Goal: Transaction & Acquisition: Subscribe to service/newsletter

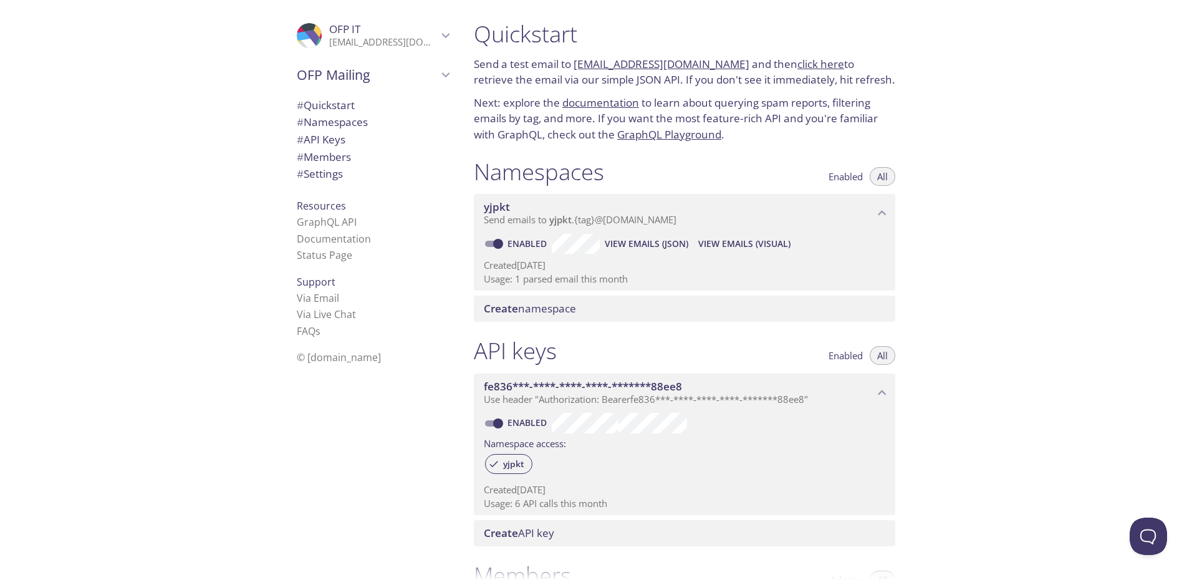
click at [555, 218] on span "yjpkt" at bounding box center [560, 219] width 22 height 12
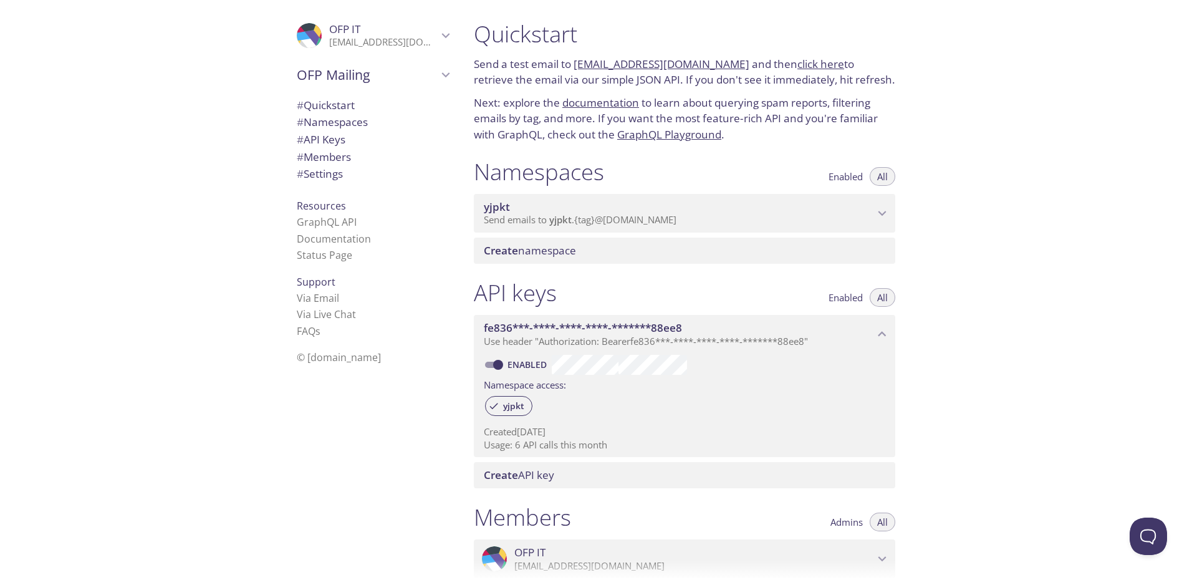
click at [555, 218] on span "yjpkt" at bounding box center [560, 219] width 22 height 12
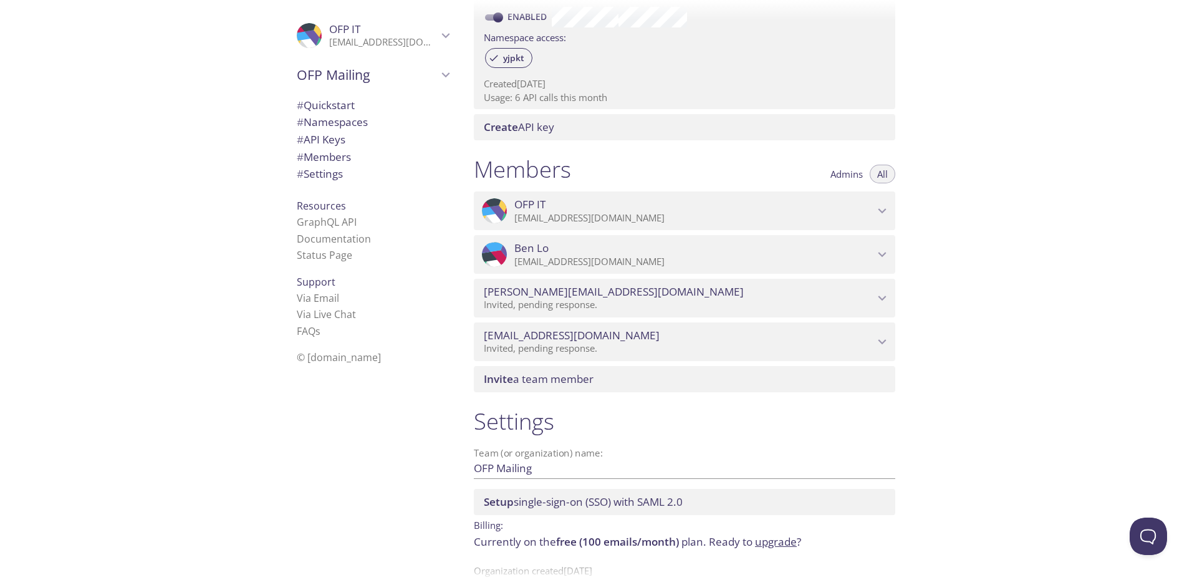
scroll to position [390, 0]
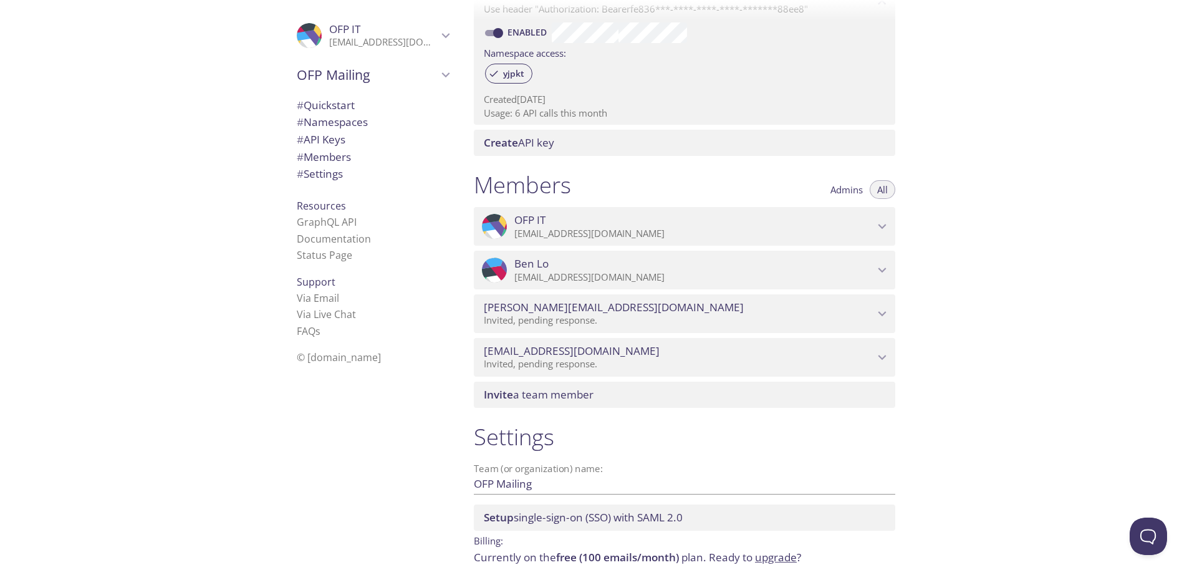
click at [185, 41] on div ".cls-1 { fill: #6d5ca8; } .cls-2 { fill: #3fc191; } .cls-3 { fill: #3b4752; } .…" at bounding box center [232, 290] width 464 height 580
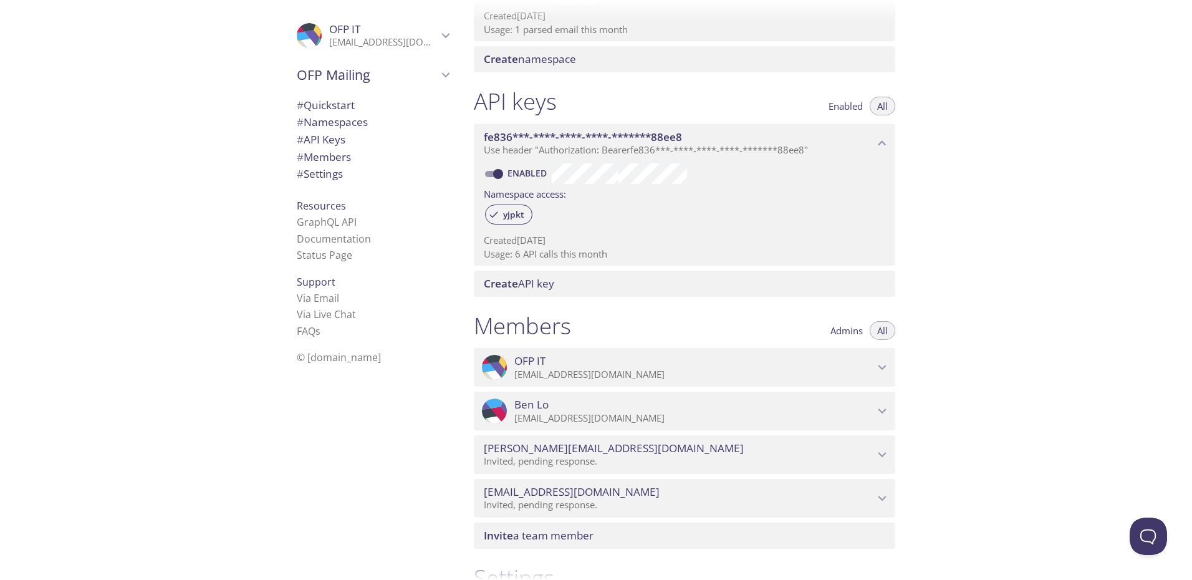
scroll to position [234, 0]
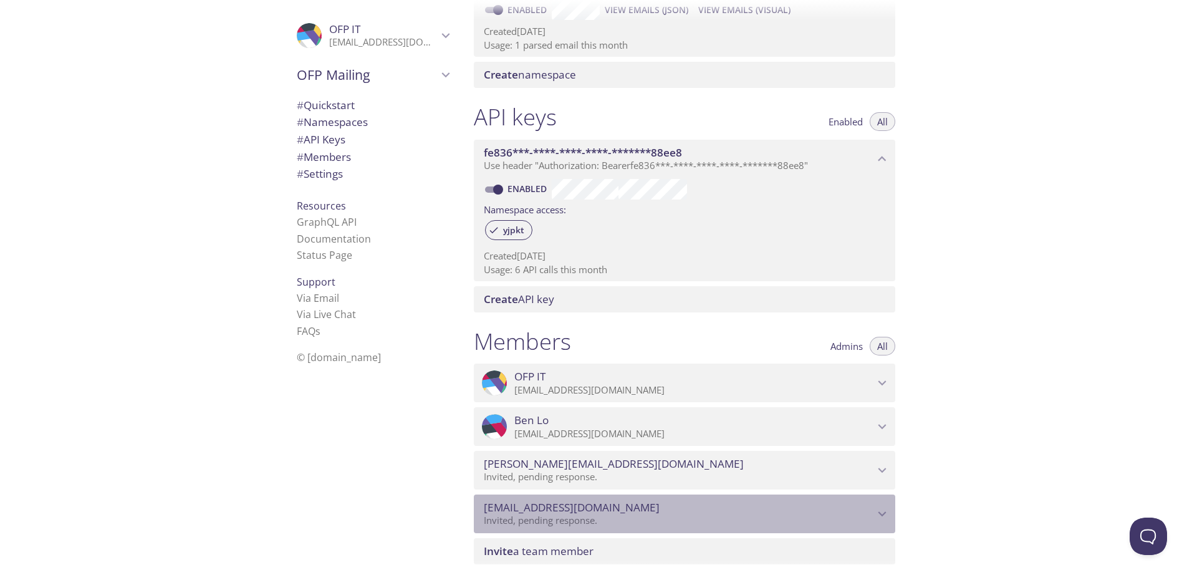
click at [741, 511] on span "[EMAIL_ADDRESS][DOMAIN_NAME]" at bounding box center [679, 508] width 390 height 14
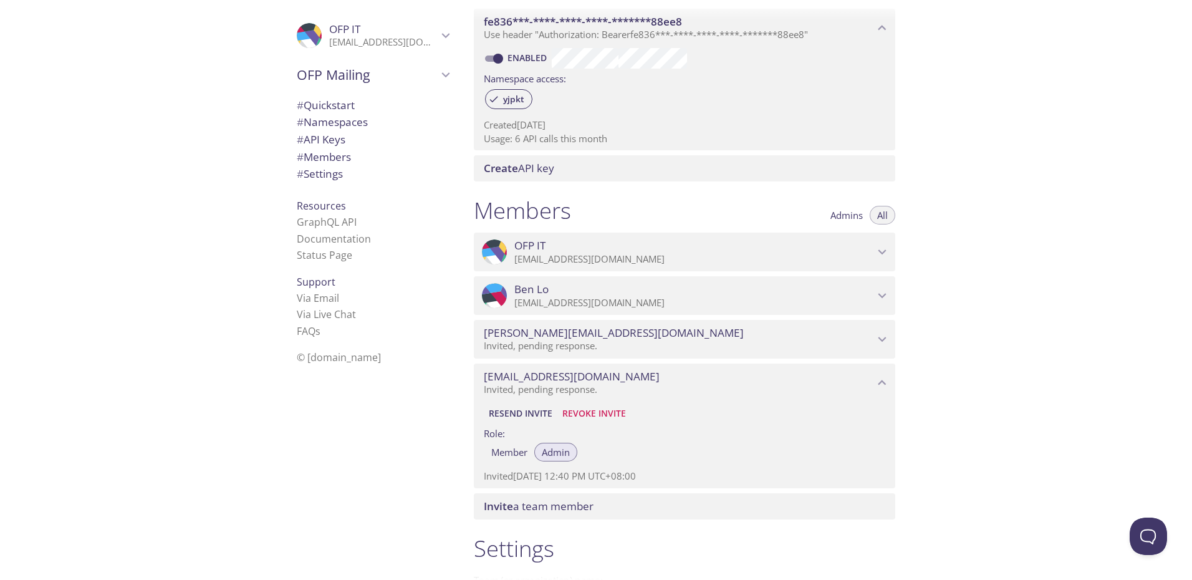
scroll to position [343, 0]
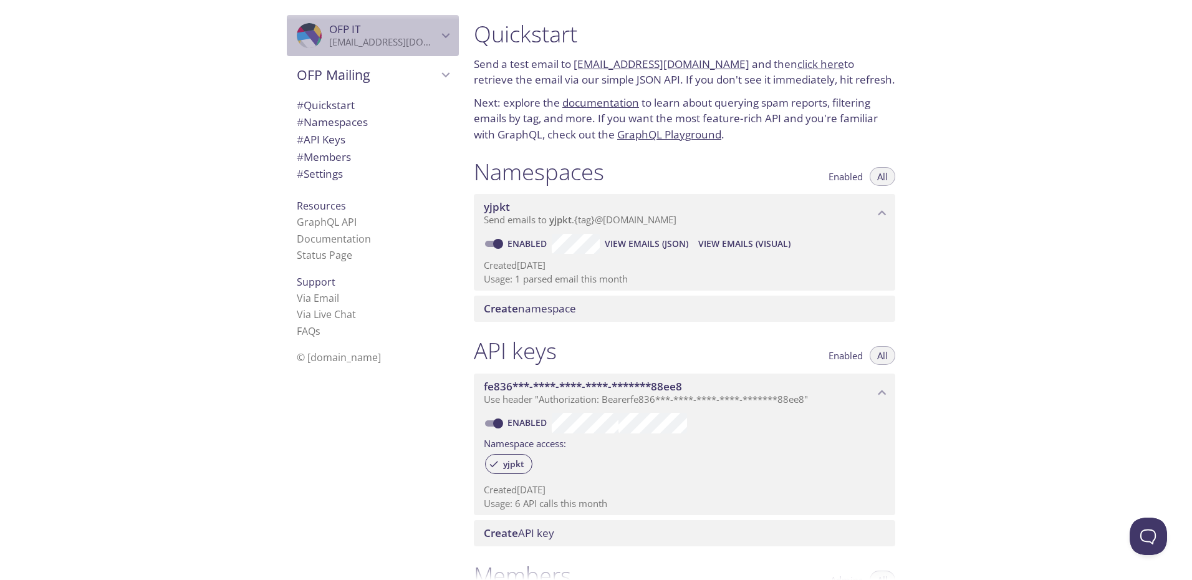
click at [409, 40] on p "[EMAIL_ADDRESS][DOMAIN_NAME]" at bounding box center [383, 42] width 108 height 12
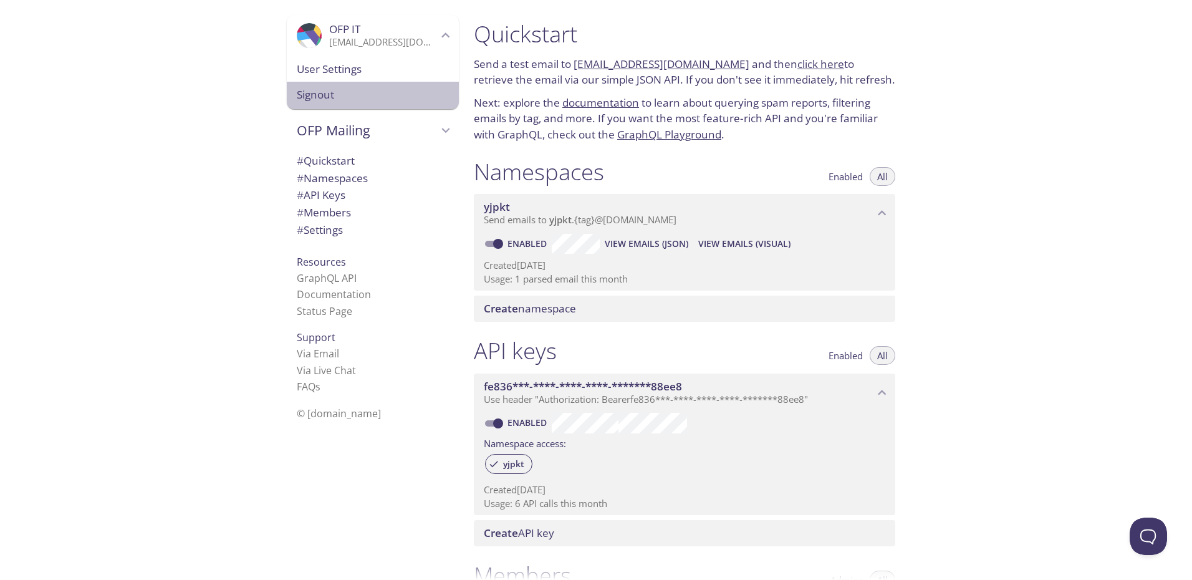
click at [340, 94] on span "Signout" at bounding box center [373, 95] width 152 height 16
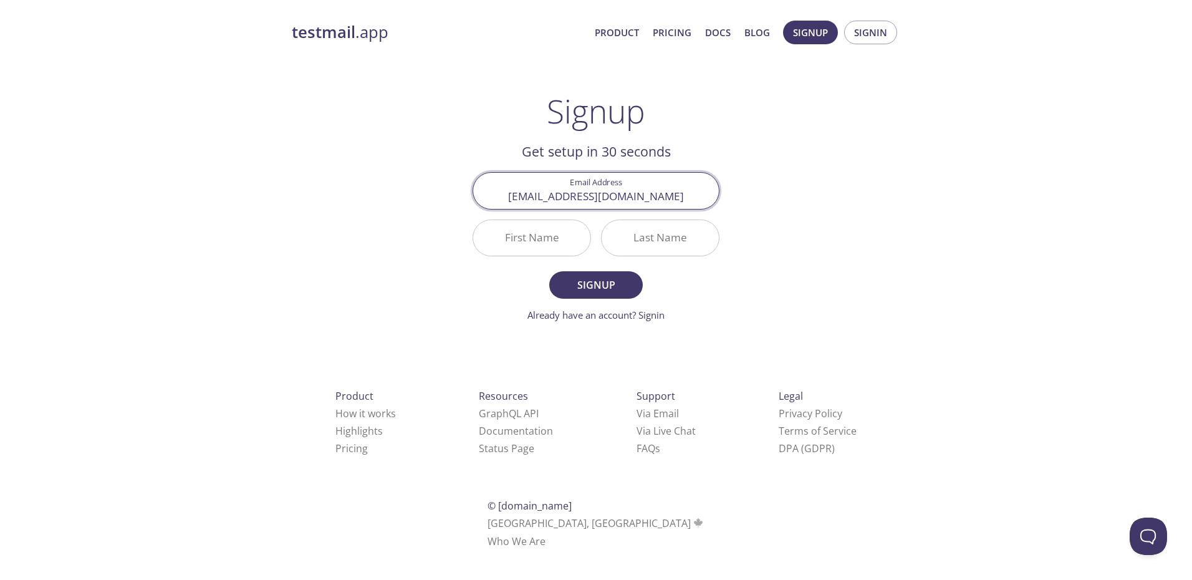
click at [541, 243] on input "First Name" at bounding box center [531, 238] width 117 height 36
type input "Frankie"
type input "T"
type input "Tang"
click at [603, 288] on span "Signup" at bounding box center [596, 284] width 66 height 17
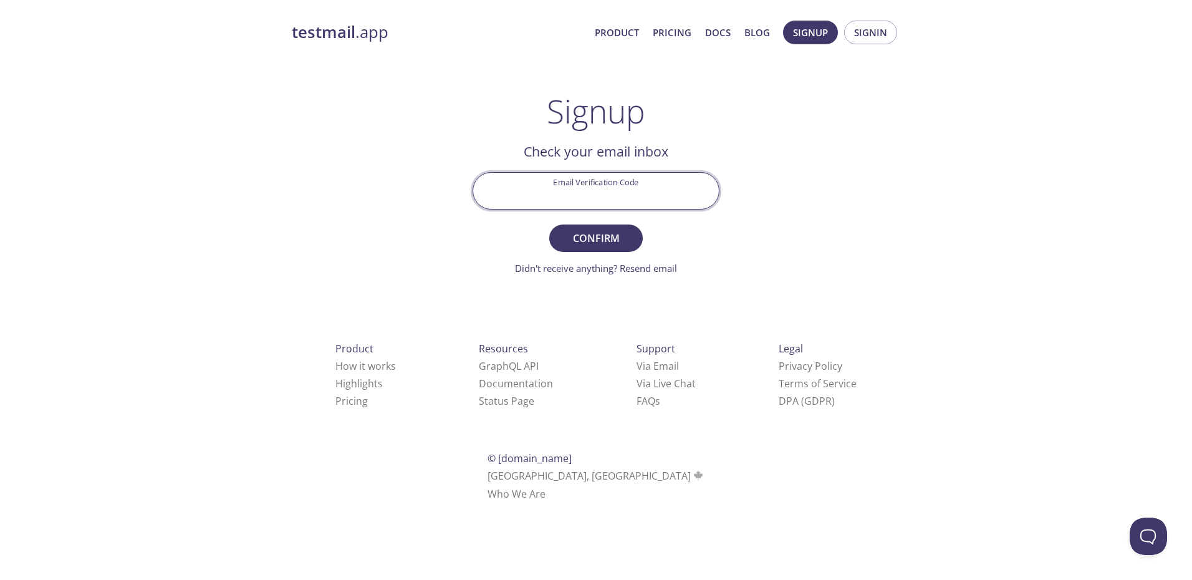
click at [609, 200] on input "Email Verification Code" at bounding box center [596, 191] width 246 height 36
paste input "MQ1SR7Y"
type input "MQ1SR7Y"
click at [617, 241] on span "Confirm" at bounding box center [596, 237] width 66 height 17
